Goal: Task Accomplishment & Management: Use online tool/utility

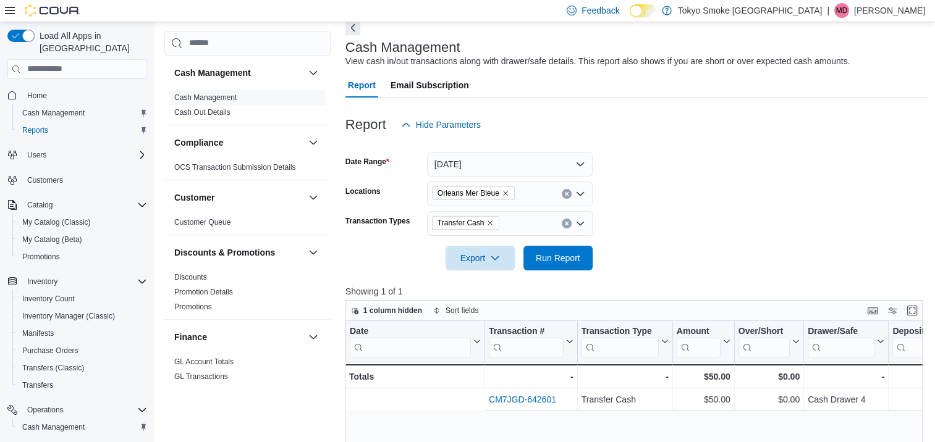
scroll to position [0, 255]
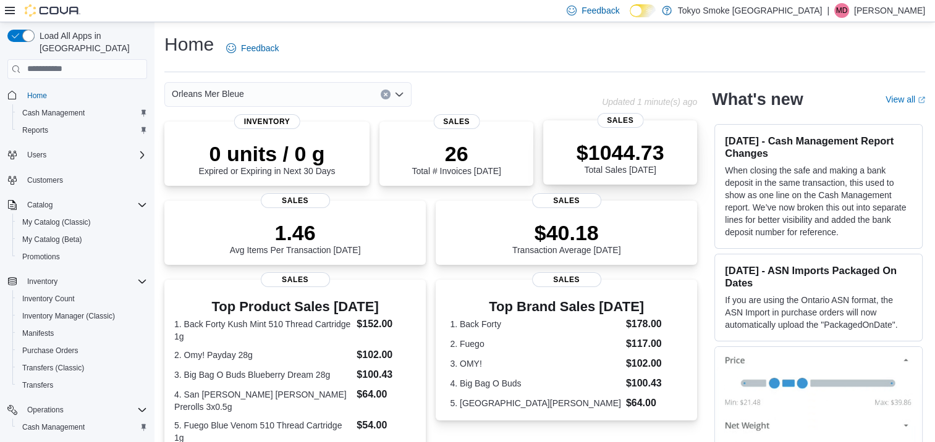
click at [623, 168] on div "$1044.73 Total Sales Today" at bounding box center [621, 157] width 88 height 35
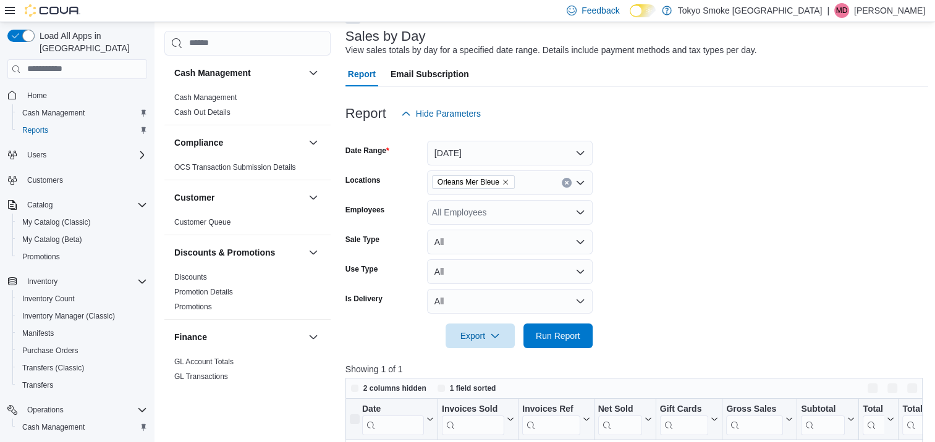
scroll to position [253, 0]
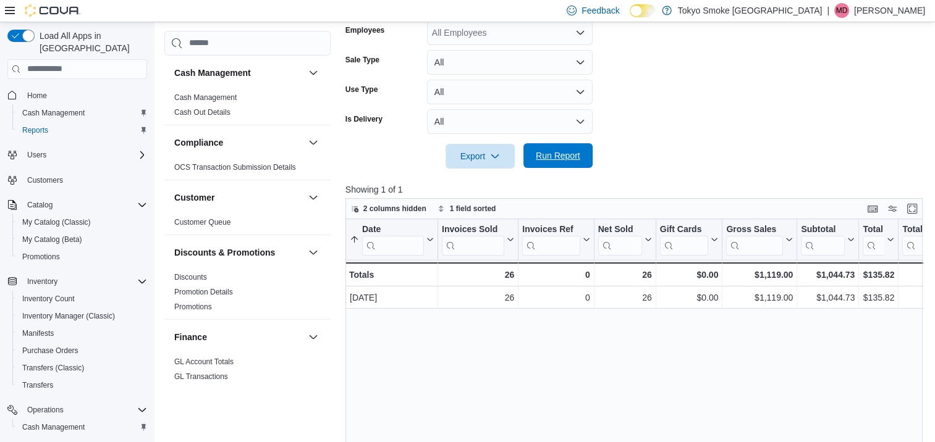
click at [554, 165] on span "Run Report" at bounding box center [558, 155] width 54 height 25
click at [538, 155] on span "Run Report" at bounding box center [558, 156] width 44 height 12
click at [544, 159] on span "Run Report" at bounding box center [558, 156] width 44 height 12
click at [862, 65] on form "Date Range [DATE] Locations [GEOGRAPHIC_DATA] [GEOGRAPHIC_DATA] Bleue Employees…" at bounding box center [636, 57] width 583 height 222
click at [538, 158] on span "Run Report" at bounding box center [558, 156] width 44 height 12
